Goal: Find specific page/section: Find specific page/section

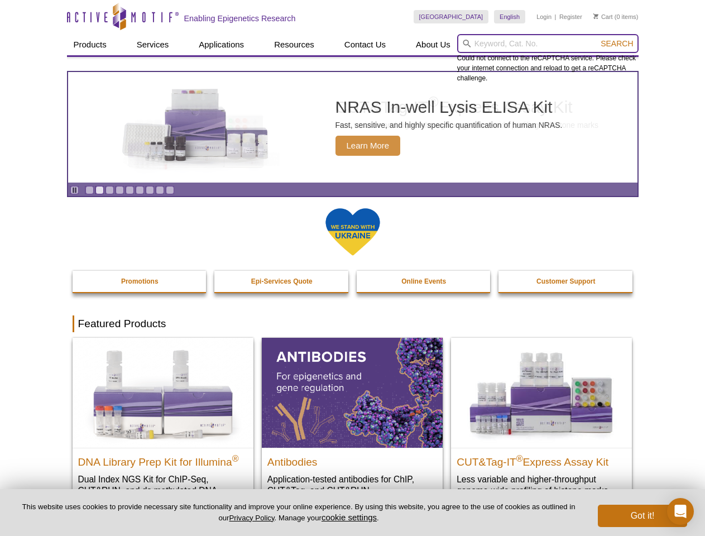
click at [548, 44] on input "search" at bounding box center [547, 43] width 181 height 19
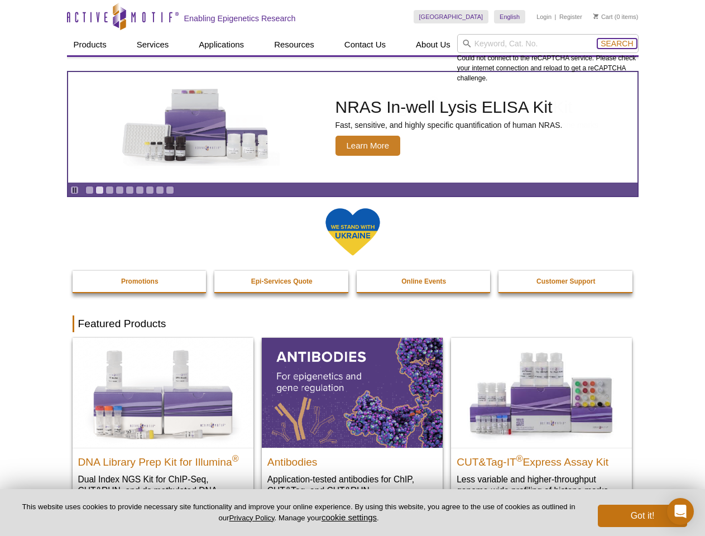
click at [617, 44] on span "Search" at bounding box center [617, 43] width 32 height 9
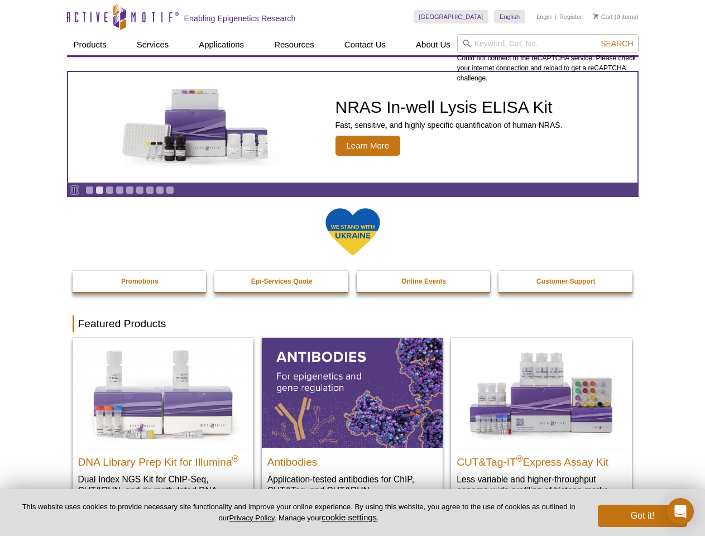
click at [74, 190] on icon "Pause" at bounding box center [74, 189] width 7 height 7
click at [89, 190] on link "Go to slide 1" at bounding box center [89, 190] width 8 height 8
click at [99, 190] on link "Go to slide 2" at bounding box center [99, 190] width 8 height 8
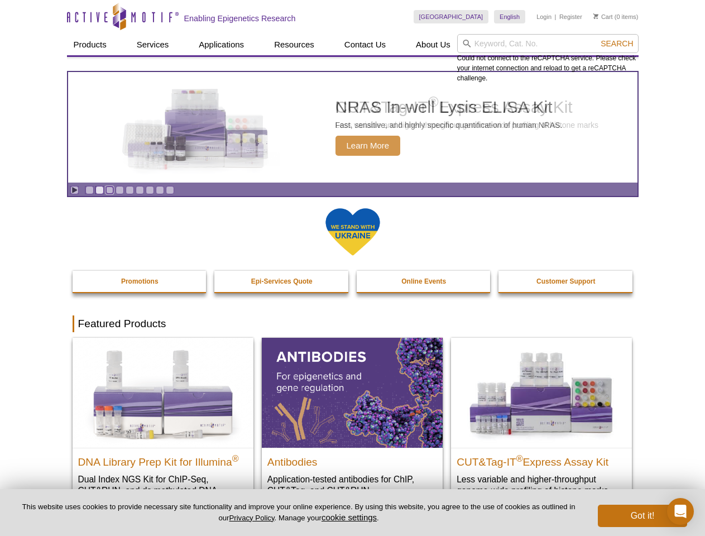
click at [109, 190] on link "Go to slide 3" at bounding box center [110, 190] width 8 height 8
click at [119, 190] on link "Go to slide 4" at bounding box center [120, 190] width 8 height 8
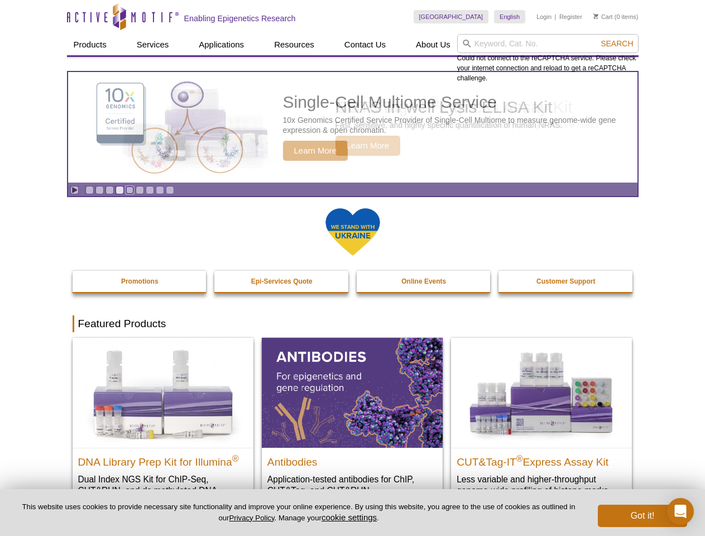
click at [130, 190] on link "Go to slide 5" at bounding box center [130, 190] width 8 height 8
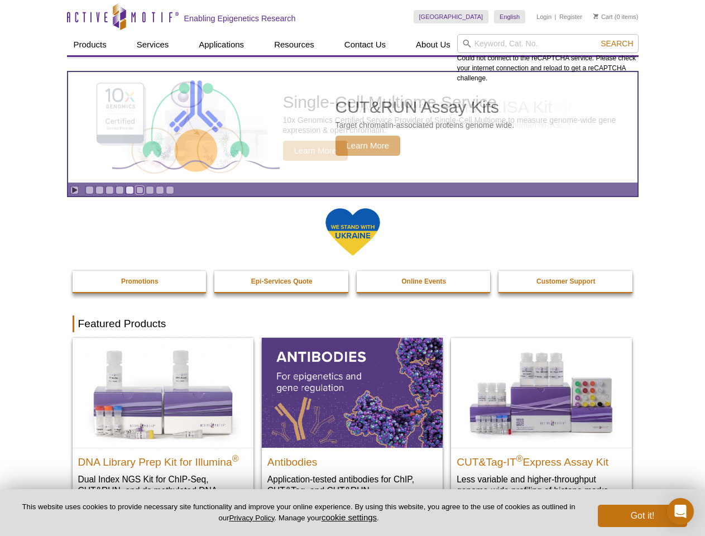
click at [140, 190] on link "Go to slide 6" at bounding box center [140, 190] width 8 height 8
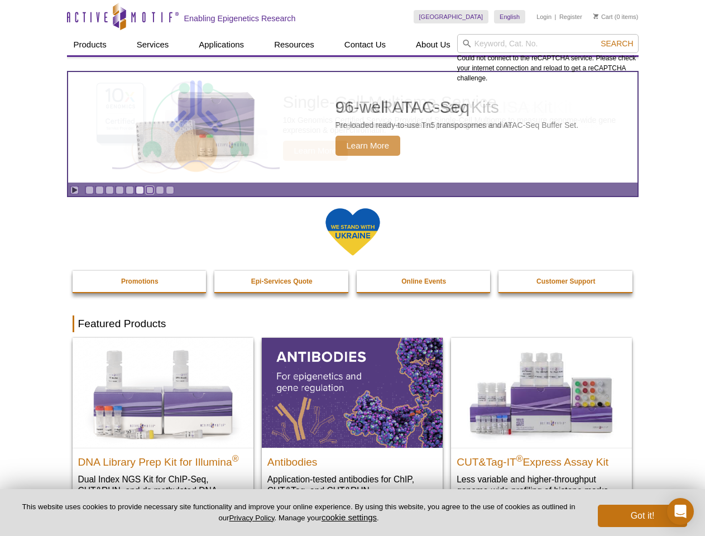
click at [150, 190] on link "Go to slide 7" at bounding box center [150, 190] width 8 height 8
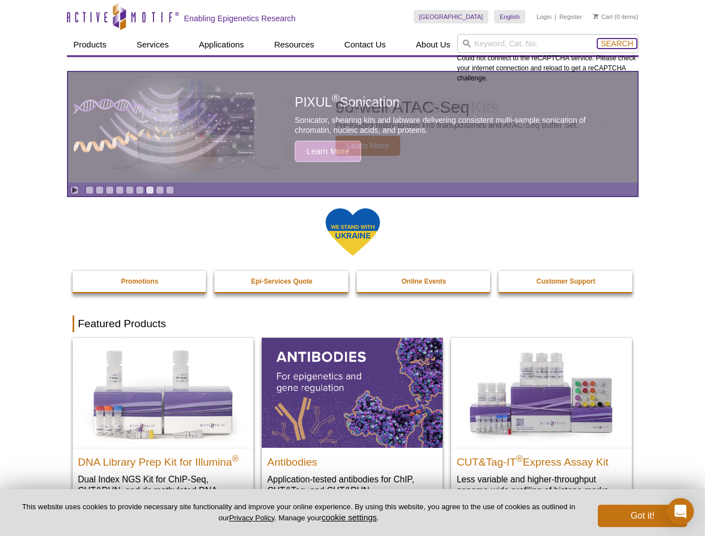
click at [617, 44] on span "Search" at bounding box center [617, 43] width 32 height 9
